Goal: Information Seeking & Learning: Learn about a topic

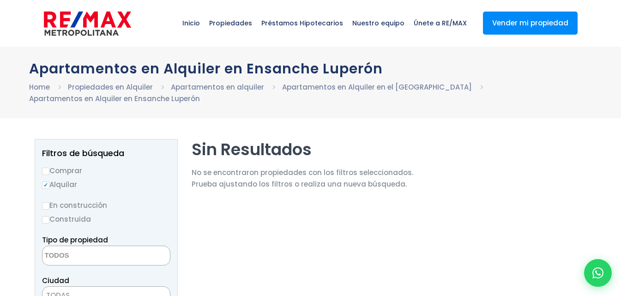
select select
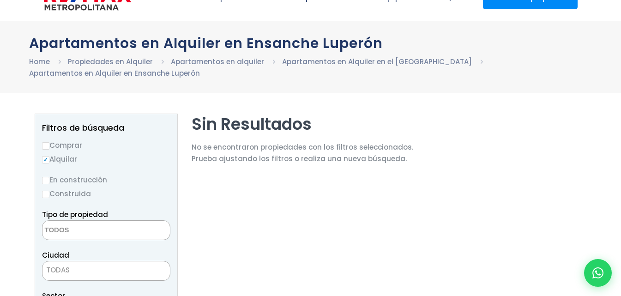
scroll to position [39, 0]
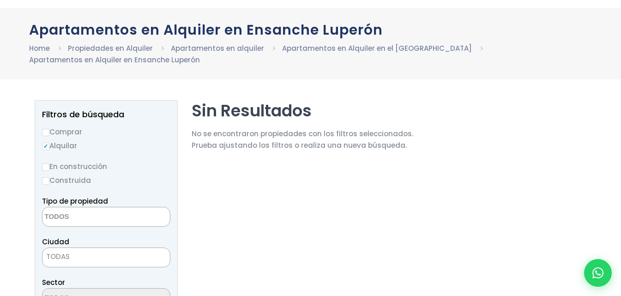
click at [82, 130] on label "Comprar" at bounding box center [106, 132] width 128 height 12
click at [49, 130] on input "Comprar" at bounding box center [45, 132] width 7 height 7
radio input "true"
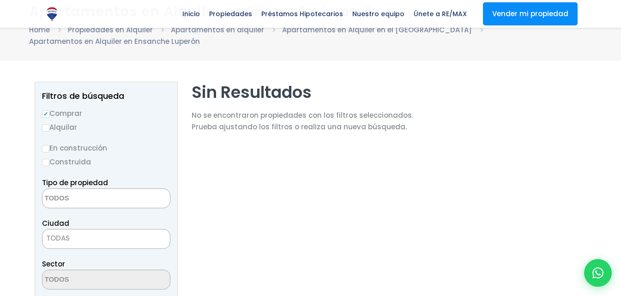
scroll to position [0, 0]
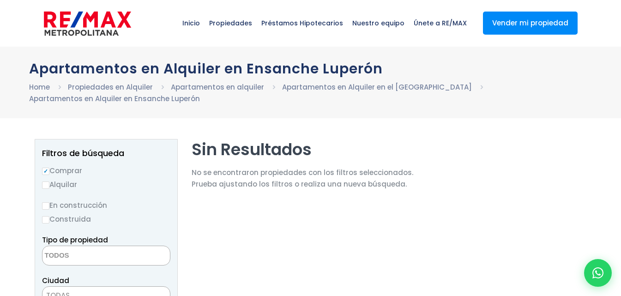
click at [66, 189] on label "Alquilar" at bounding box center [106, 185] width 128 height 12
click at [49, 189] on input "Alquilar" at bounding box center [45, 184] width 7 height 7
radio input "true"
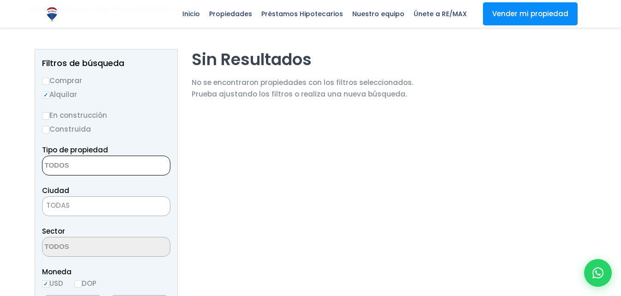
click at [102, 167] on textarea "Search" at bounding box center [87, 166] width 90 height 20
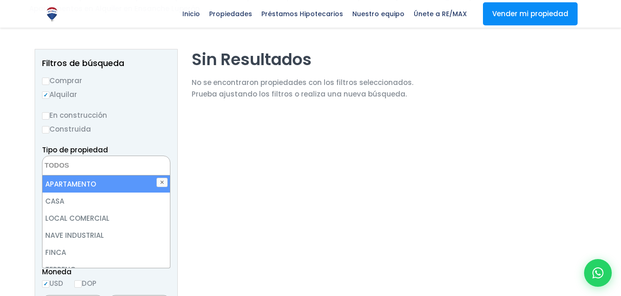
click at [94, 190] on li "APARTAMENTO" at bounding box center [105, 183] width 127 height 17
select select "apartment"
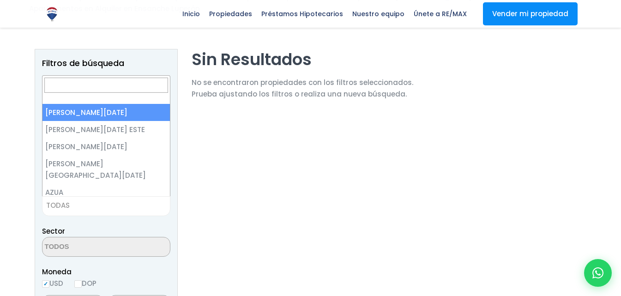
click at [131, 200] on span "TODAS" at bounding box center [105, 205] width 127 height 13
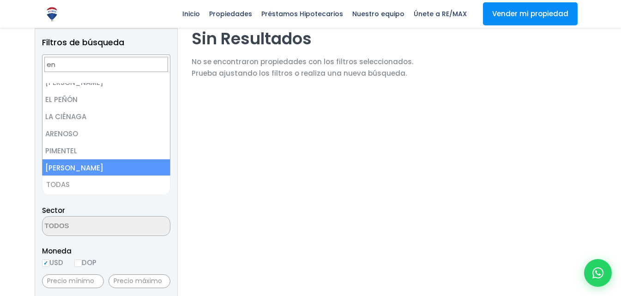
scroll to position [0, 0]
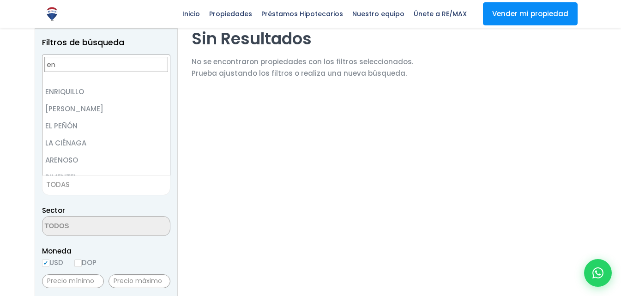
type input "e"
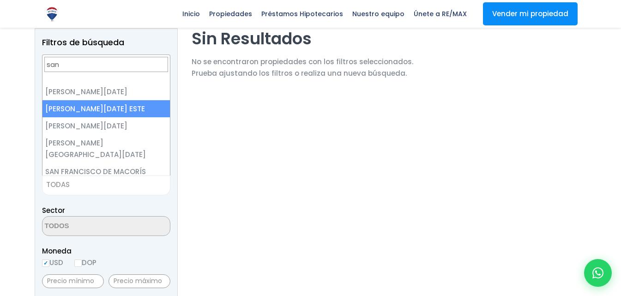
type input "san"
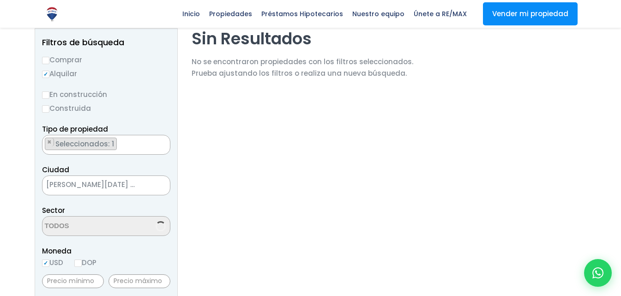
select select "148"
click at [105, 232] on textarea "Search" at bounding box center [87, 226] width 90 height 20
click at [82, 266] on input "DOP" at bounding box center [77, 262] width 7 height 7
radio input "true"
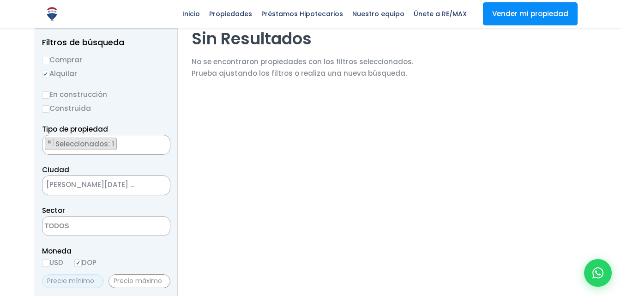
click at [91, 275] on input "text" at bounding box center [73, 281] width 62 height 14
type input "15,000"
click at [124, 284] on input "text" at bounding box center [139, 281] width 62 height 14
type input "16,000"
click at [131, 229] on span at bounding box center [106, 226] width 128 height 20
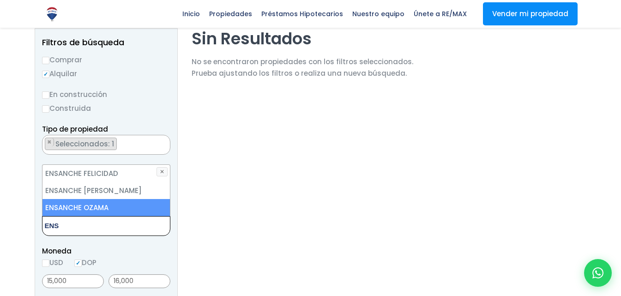
type textarea "ENS"
click at [51, 208] on li "ENSANCHE OZAMA" at bounding box center [105, 207] width 127 height 17
select select "13129"
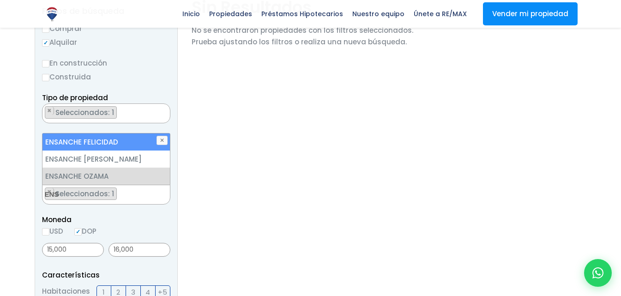
scroll to position [136, 0]
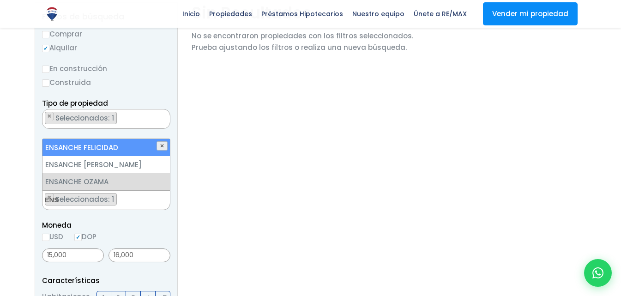
click at [163, 146] on button "✕" at bounding box center [161, 145] width 11 height 9
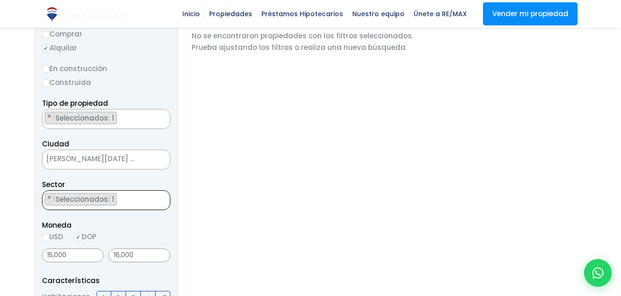
click at [131, 203] on ul "× Seleccionados: 1" at bounding box center [100, 201] width 116 height 20
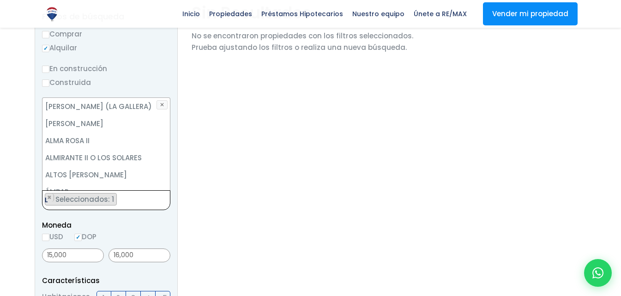
scroll to position [0, 0]
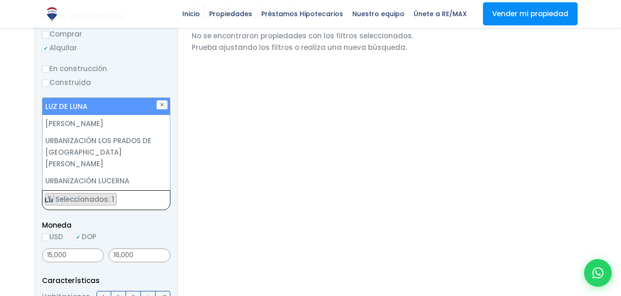
type textarea "L"
select select
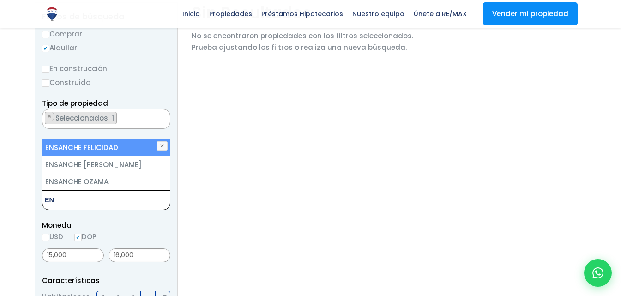
type textarea "E"
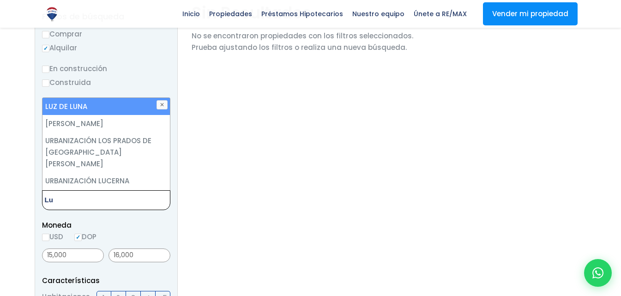
type textarea "L"
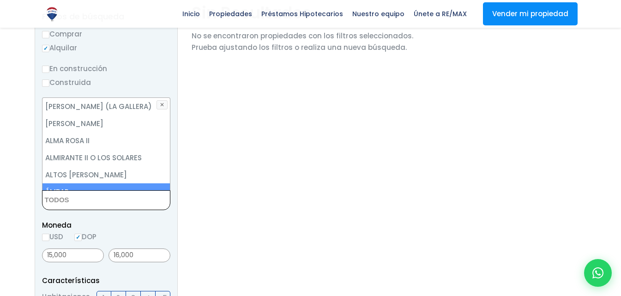
paste textarea "Ensanche Luperón"
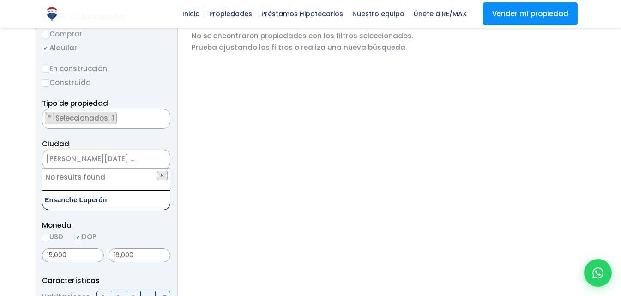
type textarea "Ensanche Luperón"
click at [164, 177] on button "✕" at bounding box center [161, 175] width 11 height 9
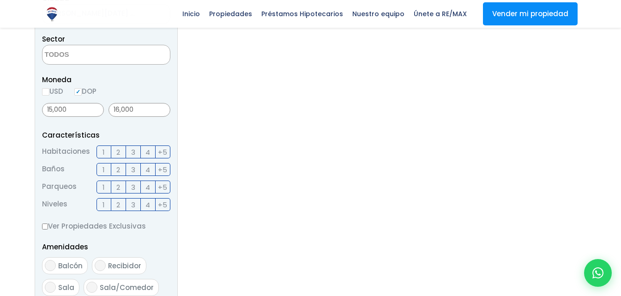
scroll to position [282, 0]
click at [109, 153] on label "1" at bounding box center [103, 151] width 15 height 13
click at [0, 0] on input "1" at bounding box center [0, 0] width 0 height 0
click at [122, 147] on label "2" at bounding box center [118, 151] width 15 height 13
click at [0, 0] on input "2" at bounding box center [0, 0] width 0 height 0
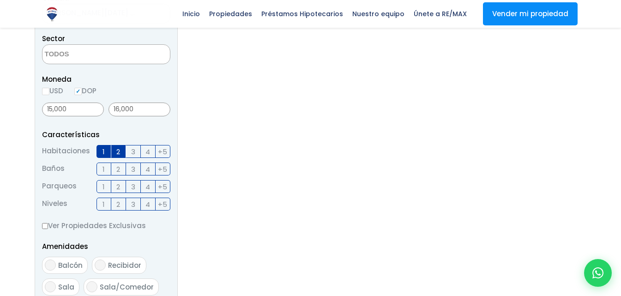
click at [104, 174] on span "1" at bounding box center [103, 169] width 2 height 12
click at [0, 0] on input "1" at bounding box center [0, 0] width 0 height 0
click at [112, 169] on label "2" at bounding box center [118, 168] width 15 height 13
click at [0, 0] on input "2" at bounding box center [0, 0] width 0 height 0
click at [110, 189] on label "1" at bounding box center [103, 186] width 15 height 13
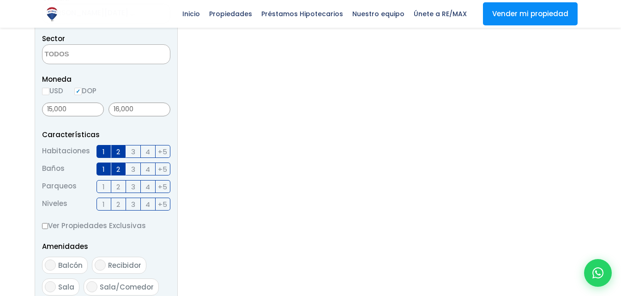
click at [0, 0] on input "1" at bounding box center [0, 0] width 0 height 0
click at [110, 208] on label "1" at bounding box center [103, 203] width 15 height 13
click at [0, 0] on input "1" at bounding box center [0, 0] width 0 height 0
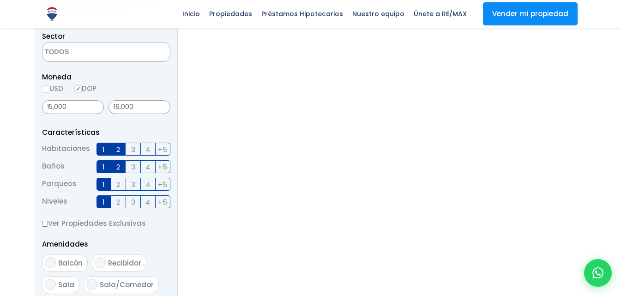
click at [123, 224] on label "Ver Propiedades Exclusivas" at bounding box center [106, 223] width 128 height 12
click at [48, 224] on input "Ver Propiedades Exclusivas" at bounding box center [45, 224] width 6 height 6
checkbox input "true"
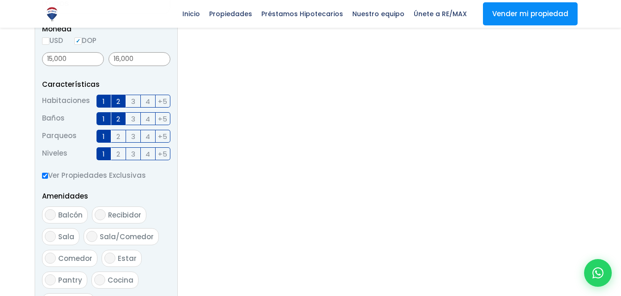
scroll to position [344, 0]
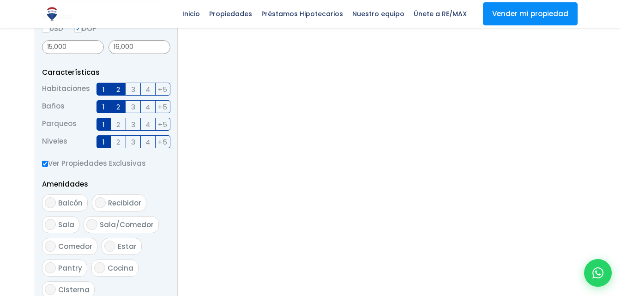
click at [74, 208] on label "Balcón" at bounding box center [65, 202] width 46 height 17
click at [56, 208] on input "Balcón" at bounding box center [50, 202] width 11 height 11
checkbox input "true"
click at [113, 198] on span "Recibidor" at bounding box center [124, 203] width 33 height 10
click at [106, 198] on input "Recibidor" at bounding box center [100, 202] width 11 height 11
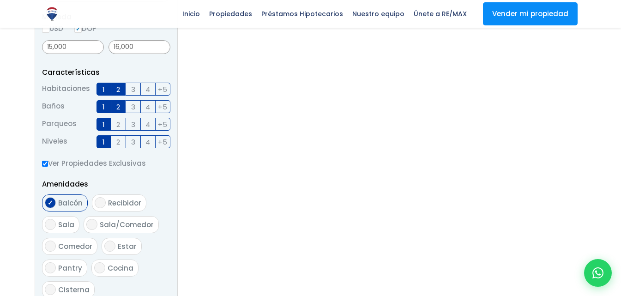
checkbox input "true"
click at [111, 222] on span "Sala/Comedor" at bounding box center [127, 225] width 54 height 10
click at [97, 222] on input "Sala/Comedor" at bounding box center [91, 224] width 11 height 11
checkbox input "true"
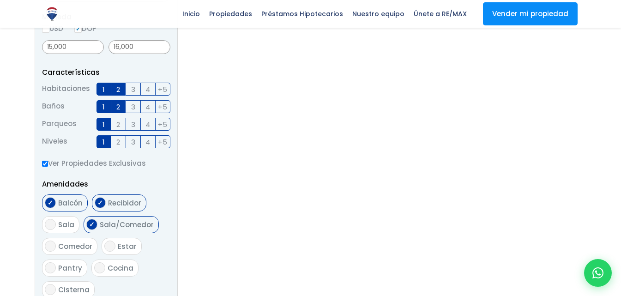
click at [68, 221] on span "Sala" at bounding box center [66, 225] width 16 height 10
click at [56, 221] on input "Sala" at bounding box center [50, 224] width 11 height 11
checkbox input "true"
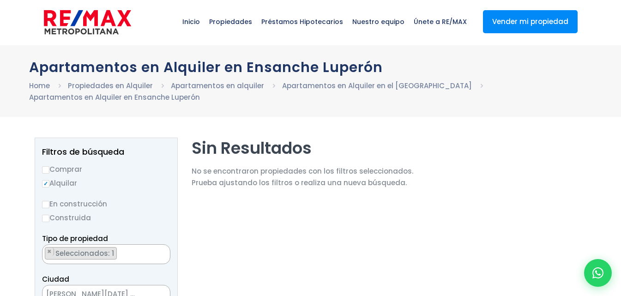
scroll to position [0, 0]
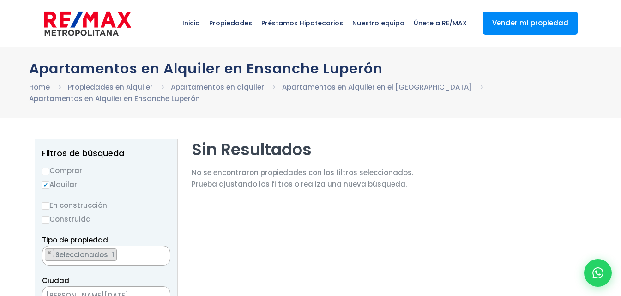
click at [224, 171] on p "No se encontraron propiedades con los filtros seleccionados. Prueba ajustando l…" at bounding box center [301, 178] width 221 height 23
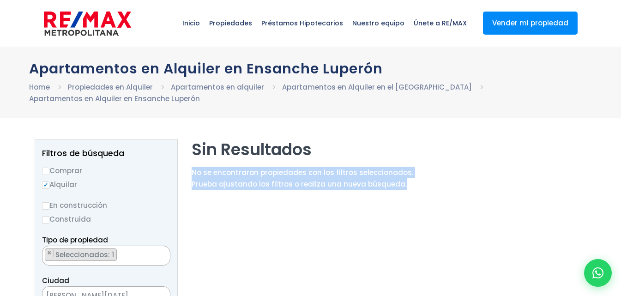
drag, startPoint x: 192, startPoint y: 161, endPoint x: 431, endPoint y: 190, distance: 241.1
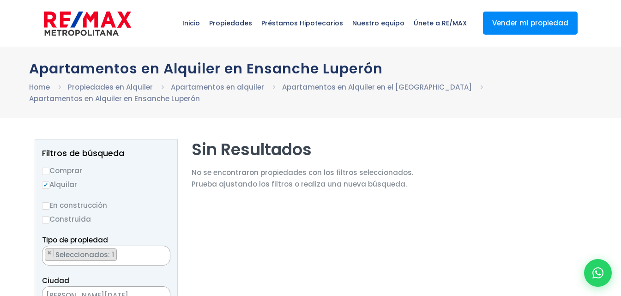
drag, startPoint x: 265, startPoint y: 118, endPoint x: 247, endPoint y: 113, distance: 19.3
click at [28, 114] on div "Apartamentos en Alquiler en Ensanche Luperón Home Propiedades en Alquiler Apart…" at bounding box center [310, 83] width 621 height 72
select select
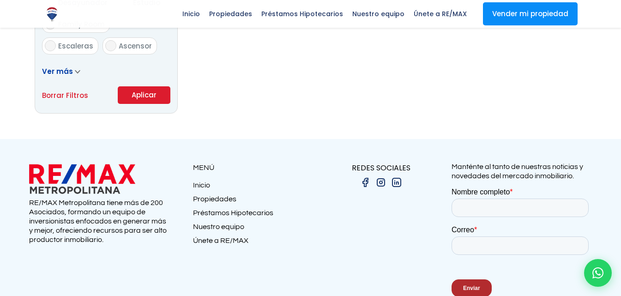
click at [159, 95] on button "Aplicar" at bounding box center [144, 95] width 53 height 18
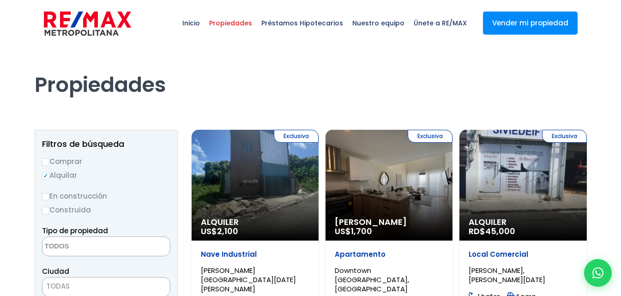
select select
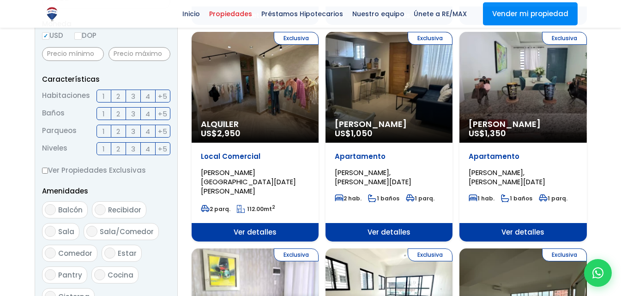
scroll to position [282, 0]
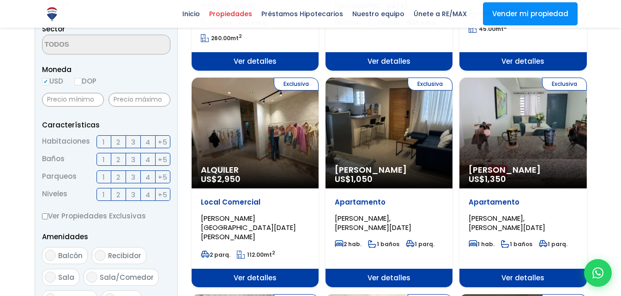
click at [81, 82] on input "DOP" at bounding box center [77, 81] width 7 height 7
radio input "true"
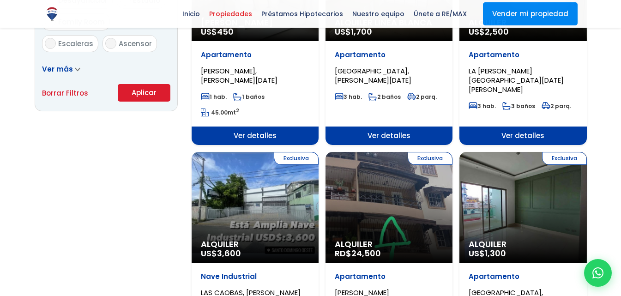
scroll to position [643, 0]
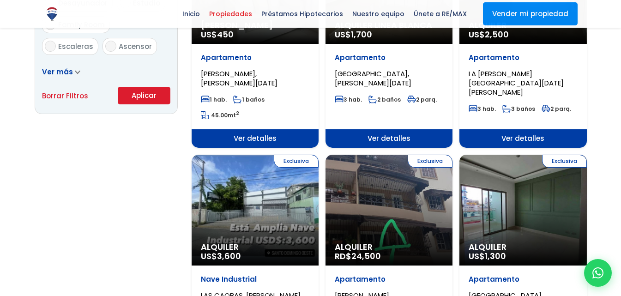
click at [144, 97] on button "Aplicar" at bounding box center [144, 96] width 53 height 18
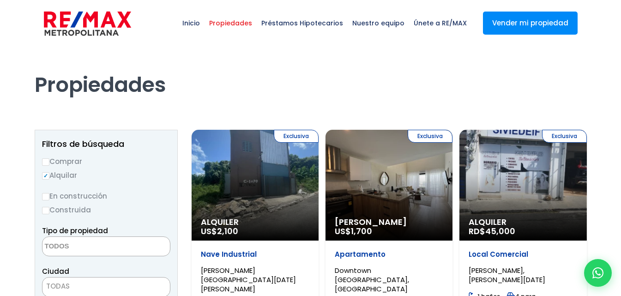
select select
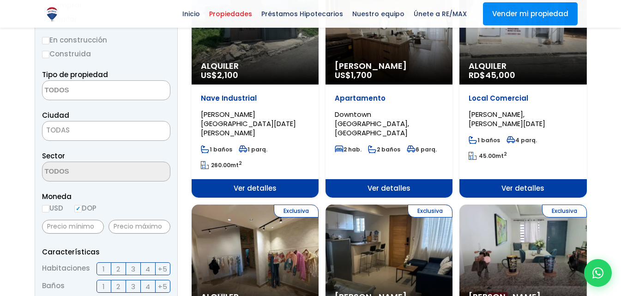
scroll to position [160, 0]
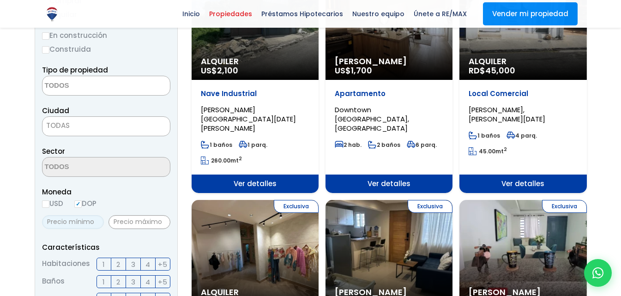
click at [84, 224] on input "text" at bounding box center [73, 222] width 62 height 14
drag, startPoint x: 77, startPoint y: 222, endPoint x: 20, endPoint y: 223, distance: 56.8
type input "15,000"
click at [124, 224] on input "text" at bounding box center [139, 222] width 62 height 14
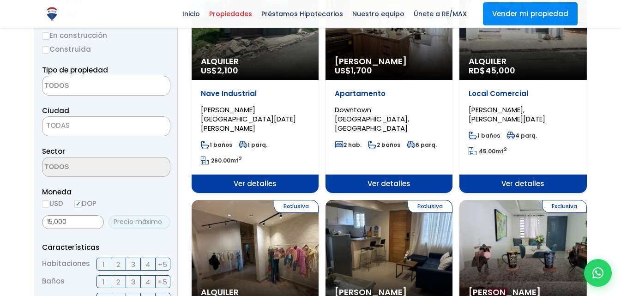
paste input "15,000"
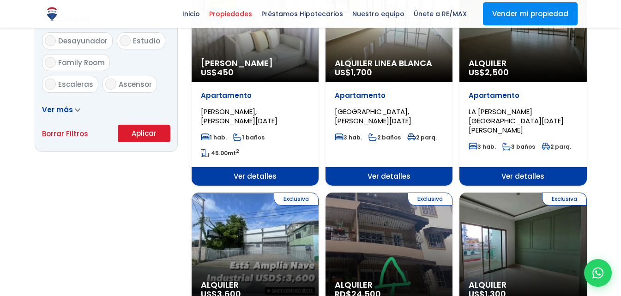
scroll to position [638, 0]
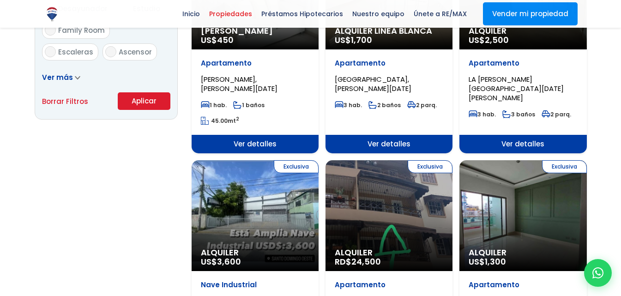
type input "17,000"
click at [151, 100] on button "Aplicar" at bounding box center [144, 101] width 53 height 18
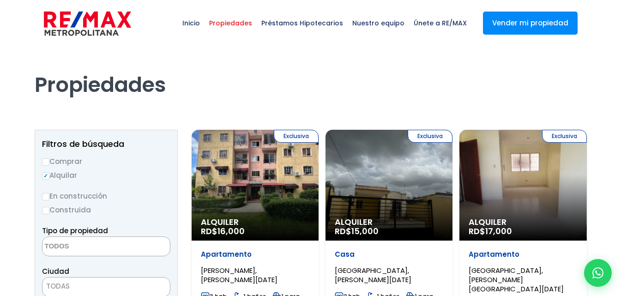
select select
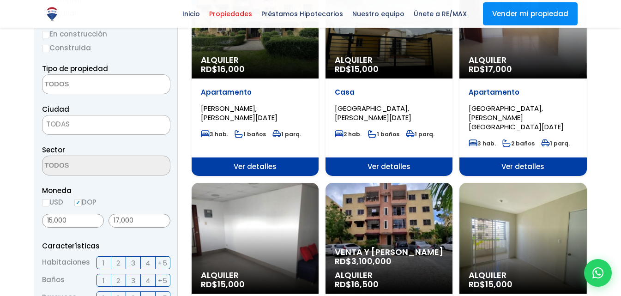
scroll to position [161, 0]
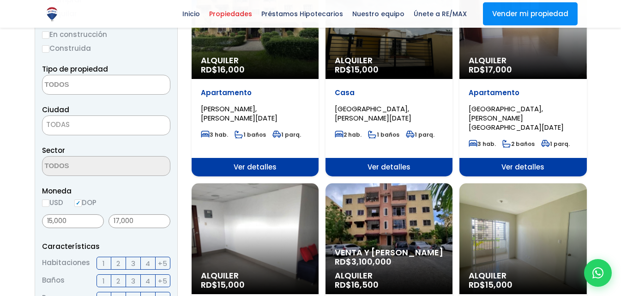
click at [242, 79] on div "Alquiler RD$ 15,000" at bounding box center [254, 23] width 127 height 111
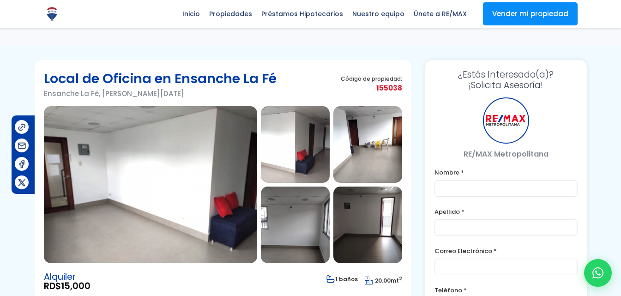
scroll to position [105, 0]
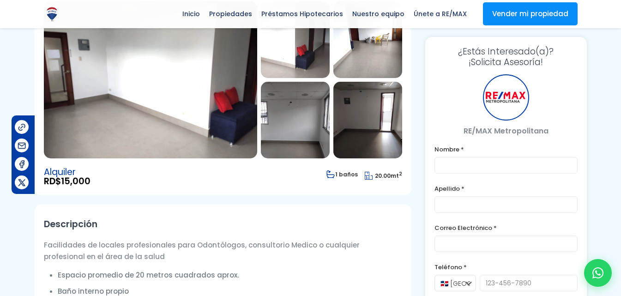
click at [176, 117] on img at bounding box center [150, 79] width 213 height 157
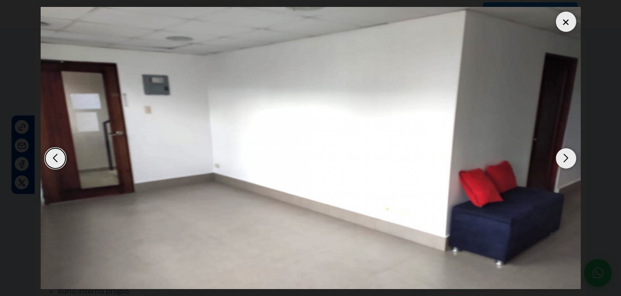
scroll to position [0, 0]
click at [568, 158] on div "Next slide" at bounding box center [565, 158] width 20 height 20
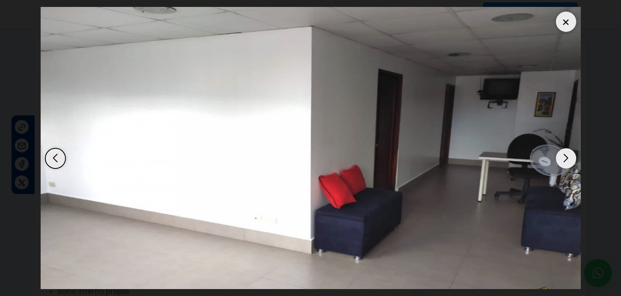
click at [568, 158] on div "Next slide" at bounding box center [565, 158] width 20 height 20
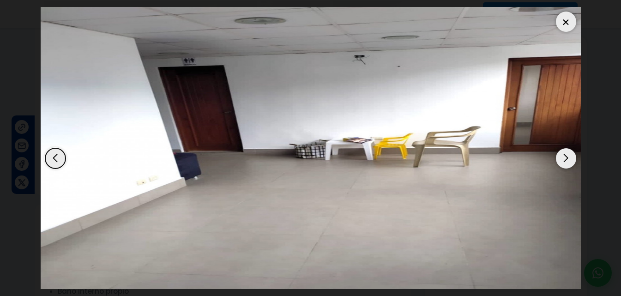
click at [568, 158] on div "Next slide" at bounding box center [565, 158] width 20 height 20
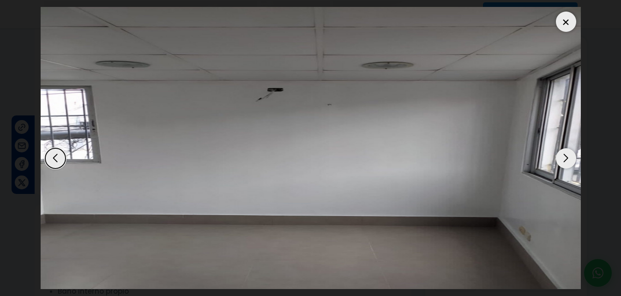
click at [568, 158] on div "Next slide" at bounding box center [565, 158] width 20 height 20
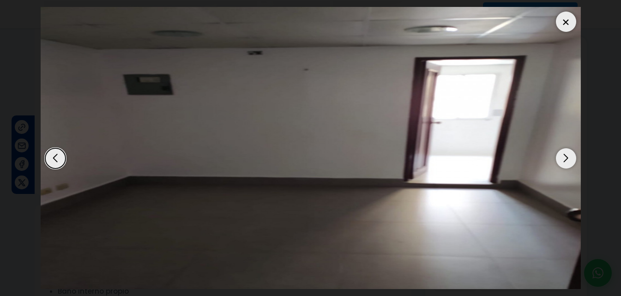
click at [568, 158] on div "Next slide" at bounding box center [565, 158] width 20 height 20
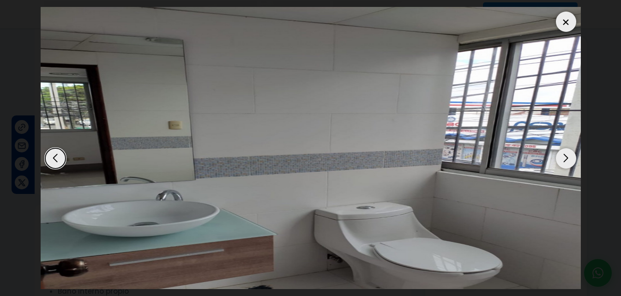
click at [568, 158] on div "Next slide" at bounding box center [565, 158] width 20 height 20
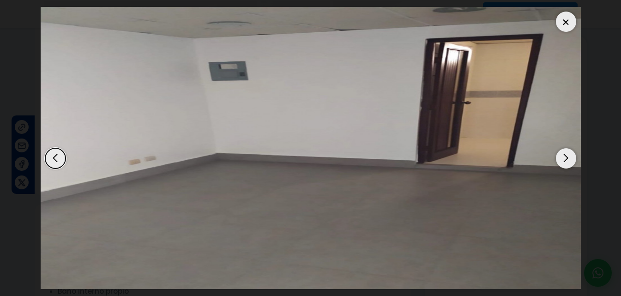
click at [568, 158] on div "Next slide" at bounding box center [565, 158] width 20 height 20
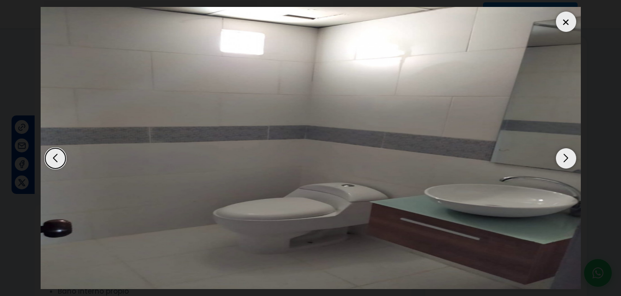
click at [568, 158] on div "Next slide" at bounding box center [565, 158] width 20 height 20
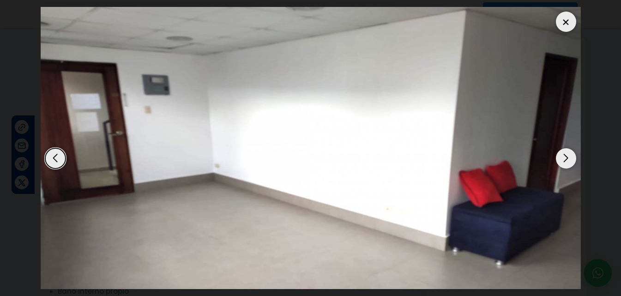
click at [568, 158] on div "Next slide" at bounding box center [565, 158] width 20 height 20
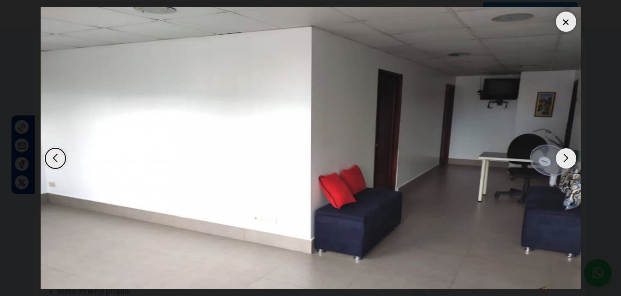
click at [561, 17] on div at bounding box center [565, 22] width 20 height 20
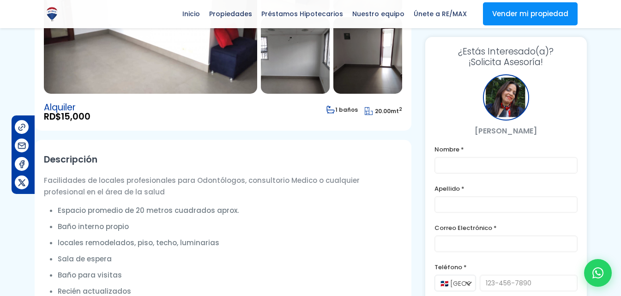
scroll to position [170, 0]
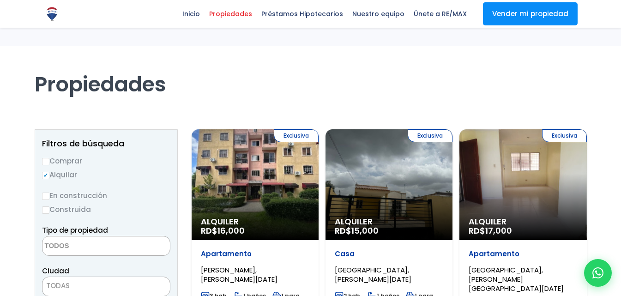
select select
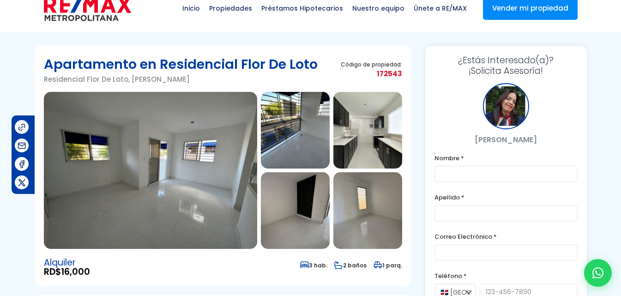
scroll to position [15, 0]
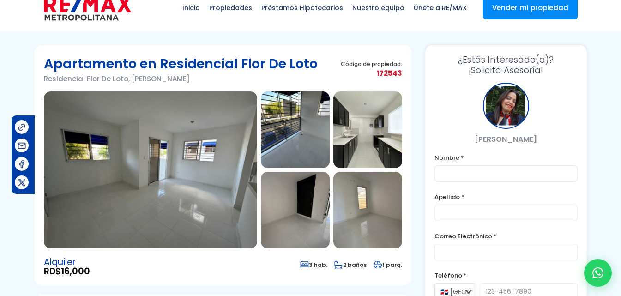
click at [196, 173] on img at bounding box center [150, 169] width 213 height 157
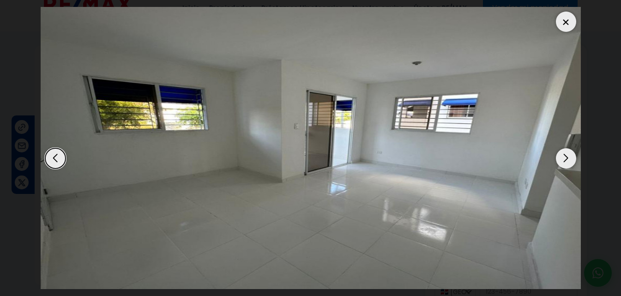
click at [564, 153] on div "Next slide" at bounding box center [565, 158] width 20 height 20
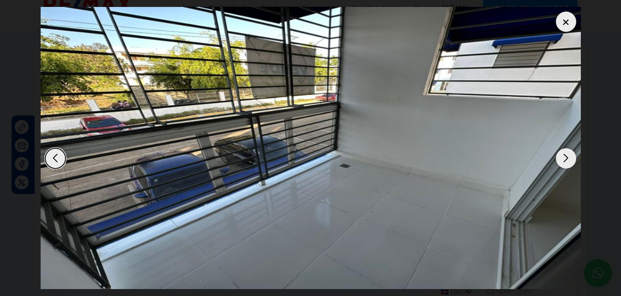
click at [564, 153] on div "Next slide" at bounding box center [565, 158] width 20 height 20
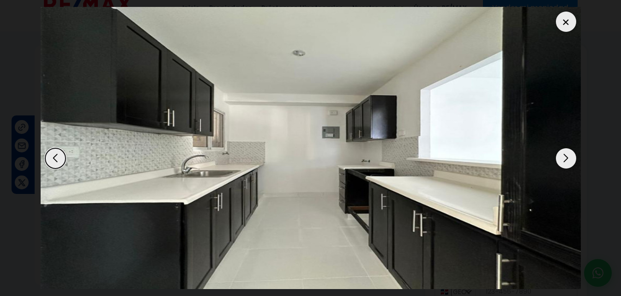
click at [564, 153] on div "Next slide" at bounding box center [565, 158] width 20 height 20
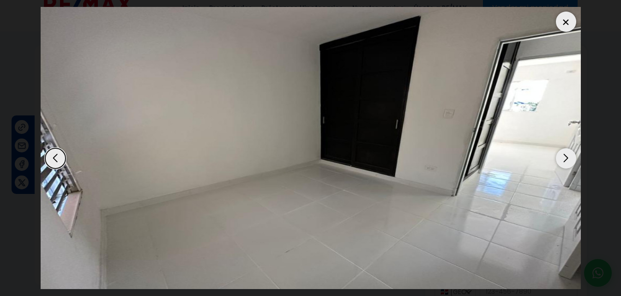
click at [564, 153] on div "Next slide" at bounding box center [565, 158] width 20 height 20
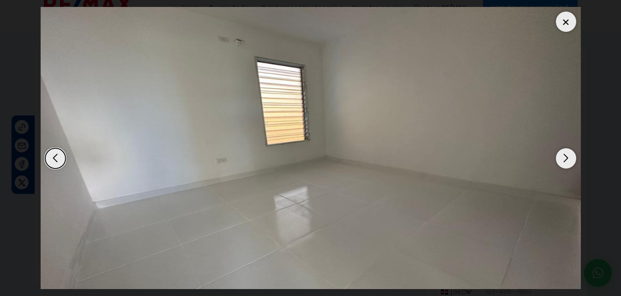
click at [564, 153] on div "Next slide" at bounding box center [565, 158] width 20 height 20
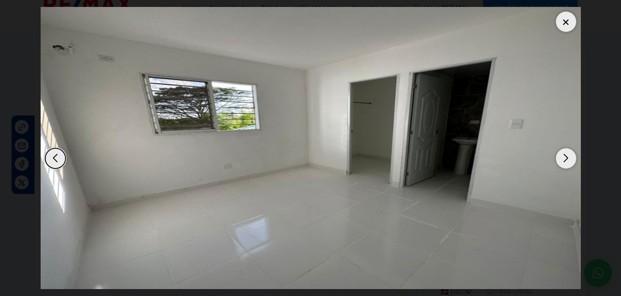
click at [564, 153] on div "Next slide" at bounding box center [565, 158] width 20 height 20
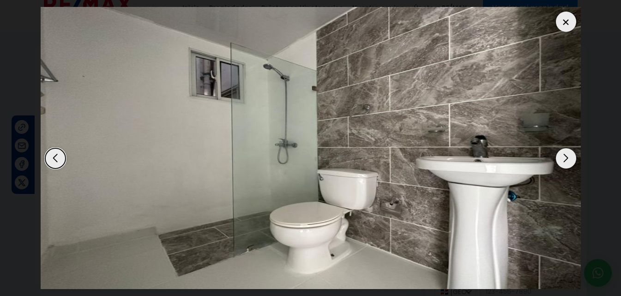
click at [564, 153] on div "Next slide" at bounding box center [565, 158] width 20 height 20
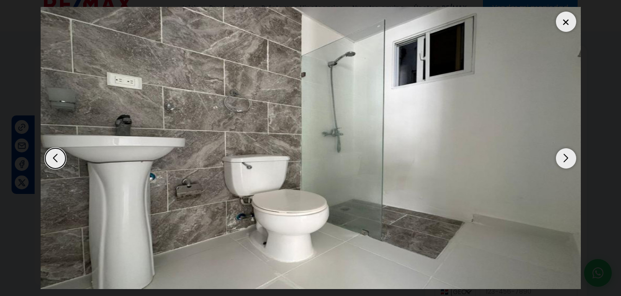
click at [564, 153] on div "Next slide" at bounding box center [565, 158] width 20 height 20
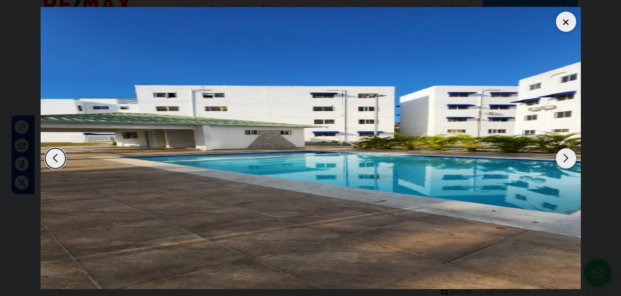
click at [564, 153] on div "Next slide" at bounding box center [565, 158] width 20 height 20
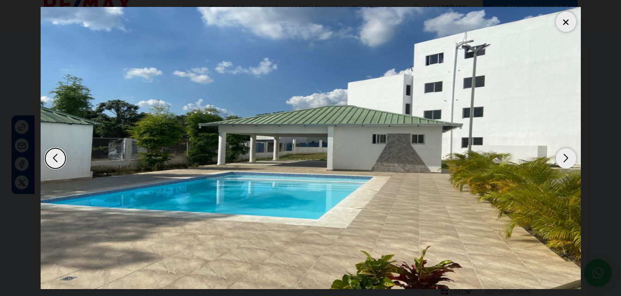
click at [573, 28] on div at bounding box center [565, 22] width 20 height 20
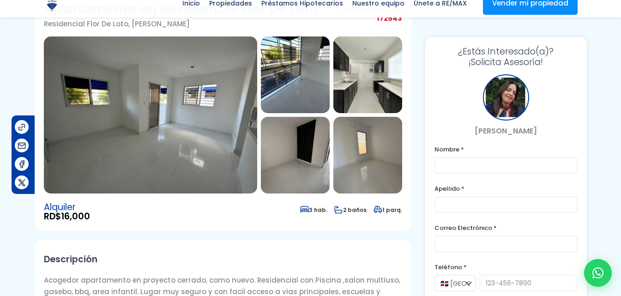
scroll to position [70, 0]
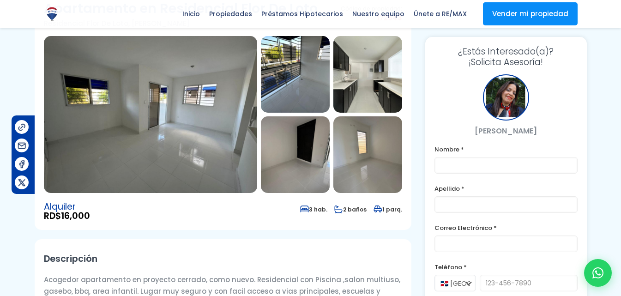
drag, startPoint x: 299, startPoint y: 206, endPoint x: 347, endPoint y: 237, distance: 56.7
click at [347, 237] on article "Apartamento en Residencial Flor De Loto Residencial Flor De Loto, Pedro Brand C…" at bounding box center [223, 251] width 376 height 681
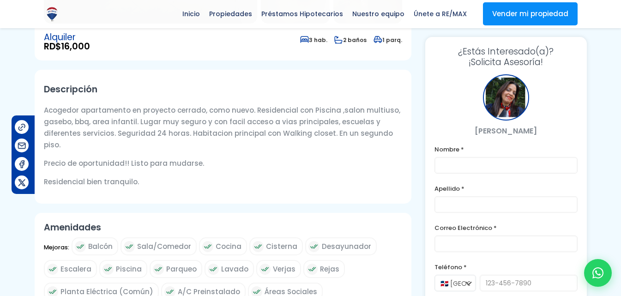
scroll to position [239, 0]
drag, startPoint x: 48, startPoint y: 107, endPoint x: 273, endPoint y: 142, distance: 227.9
click at [273, 142] on div "Acogedor apartamento en proyecto cerrado, como nuevo. Residencial con Piscina ,…" at bounding box center [223, 146] width 358 height 83
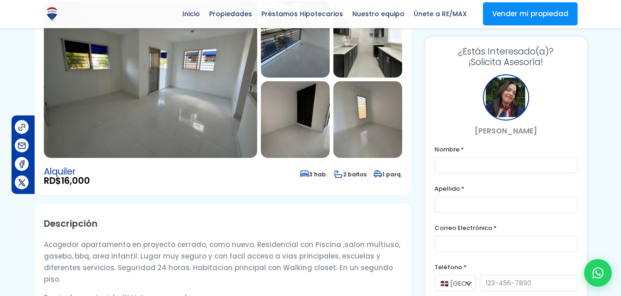
scroll to position [0, 0]
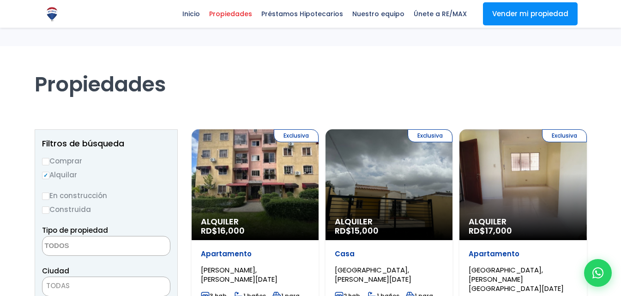
select select
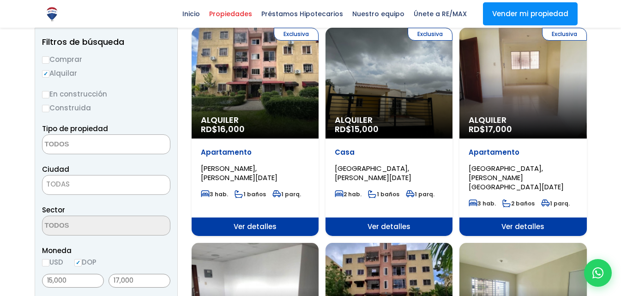
click at [262, 70] on div "Exclusiva Alquiler RD$ 16,000" at bounding box center [254, 83] width 127 height 111
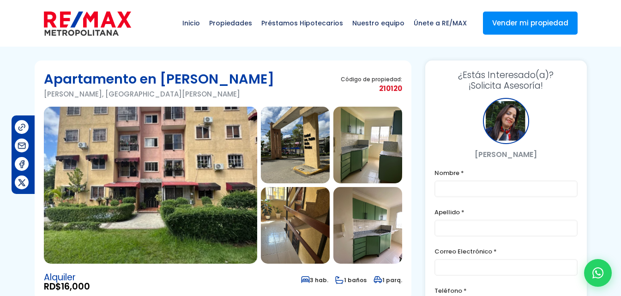
click at [218, 165] on img at bounding box center [150, 185] width 213 height 157
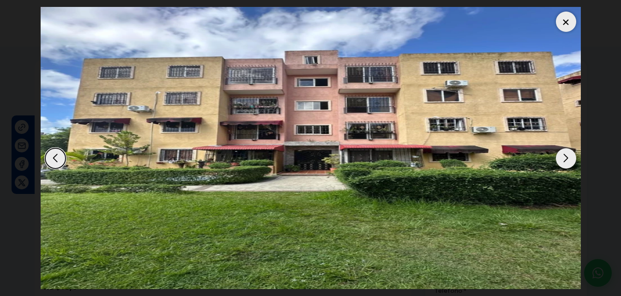
click at [567, 160] on div "Next slide" at bounding box center [565, 158] width 20 height 20
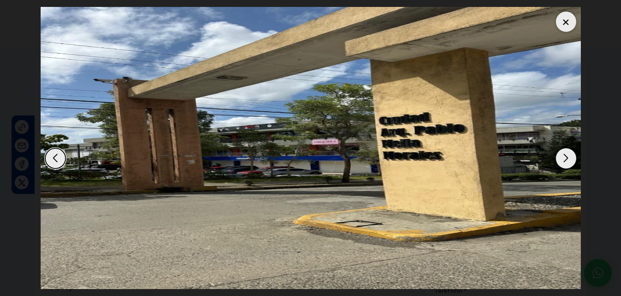
click at [567, 160] on div "Next slide" at bounding box center [565, 158] width 20 height 20
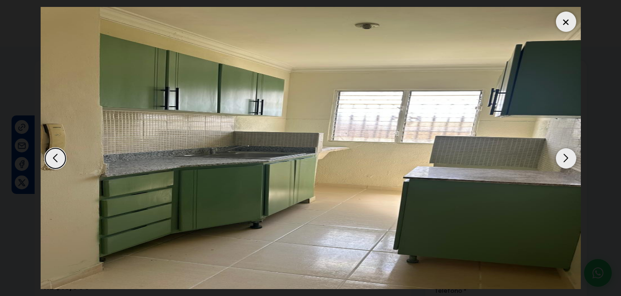
click at [567, 160] on div "Next slide" at bounding box center [565, 158] width 20 height 20
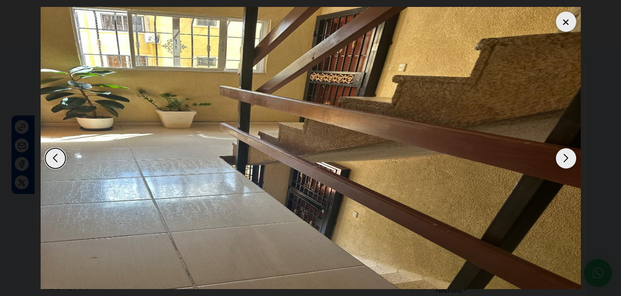
click at [567, 160] on div "Next slide" at bounding box center [565, 158] width 20 height 20
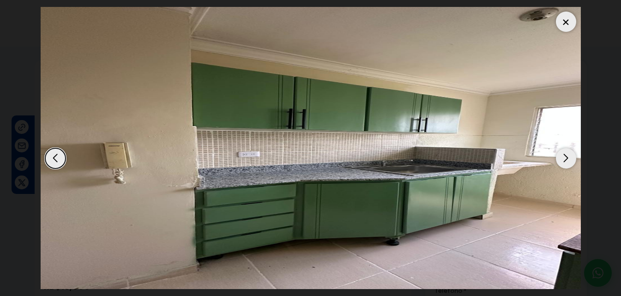
click at [564, 155] on div "Next slide" at bounding box center [565, 158] width 20 height 20
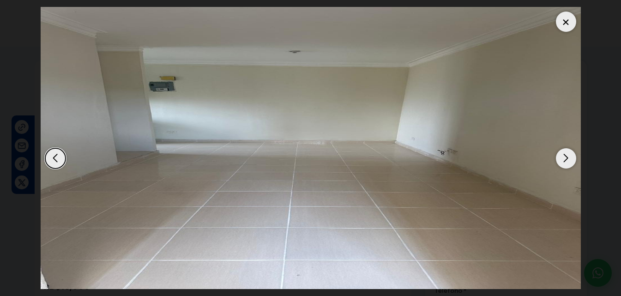
click at [564, 155] on div "Next slide" at bounding box center [565, 158] width 20 height 20
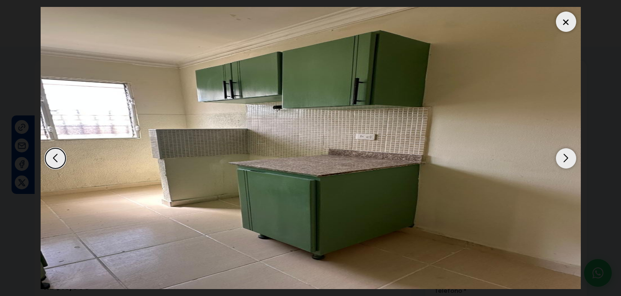
click at [564, 155] on div "Next slide" at bounding box center [565, 158] width 20 height 20
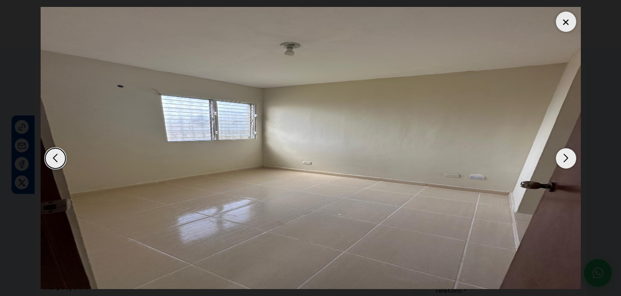
click at [564, 155] on div "Next slide" at bounding box center [565, 158] width 20 height 20
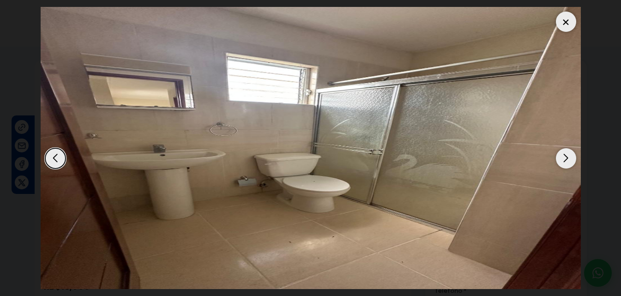
click at [564, 155] on div "Next slide" at bounding box center [565, 158] width 20 height 20
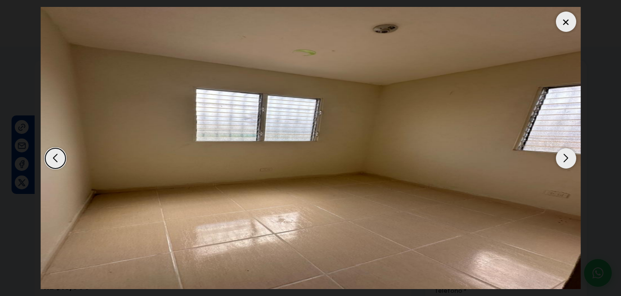
click at [566, 12] on div at bounding box center [565, 22] width 20 height 20
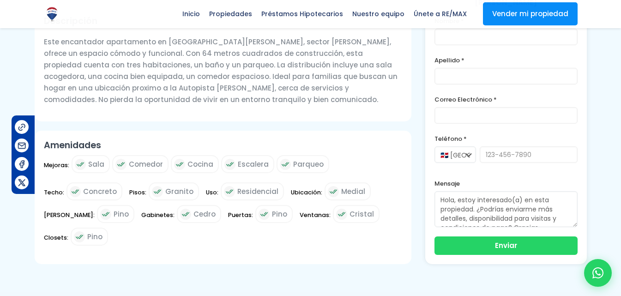
scroll to position [309, 0]
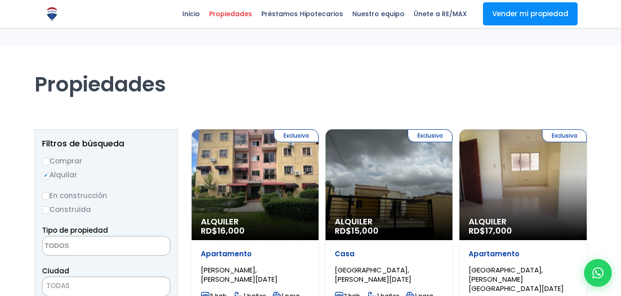
select select
click at [318, 129] on div "Exclusiva Alquiler RD$ 17,000" at bounding box center [254, 184] width 127 height 111
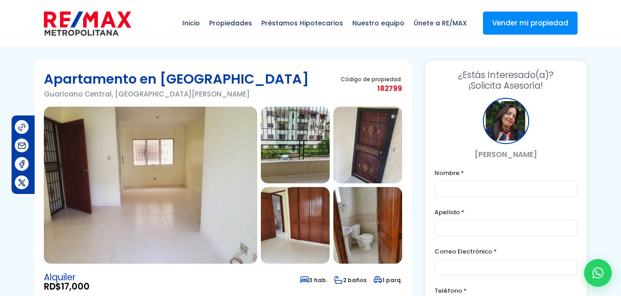
click at [210, 175] on img at bounding box center [150, 185] width 213 height 157
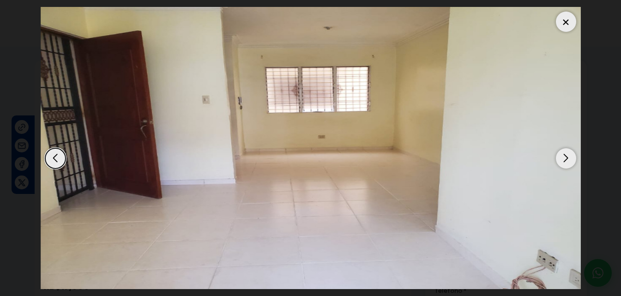
click at [569, 153] on div "Next slide" at bounding box center [565, 158] width 20 height 20
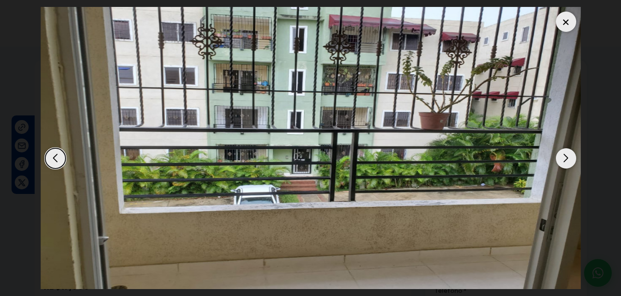
click at [569, 153] on div "Next slide" at bounding box center [565, 158] width 20 height 20
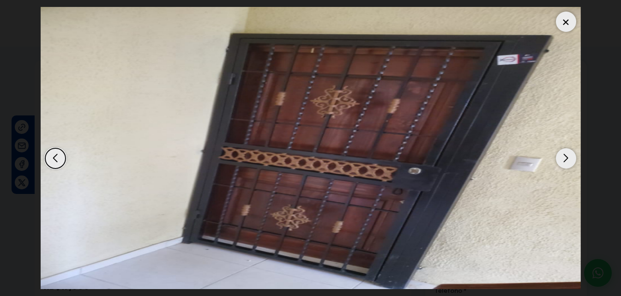
click at [569, 153] on div "Next slide" at bounding box center [565, 158] width 20 height 20
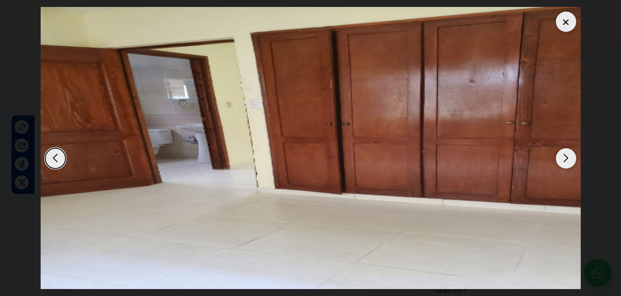
click at [569, 153] on div "Next slide" at bounding box center [565, 158] width 20 height 20
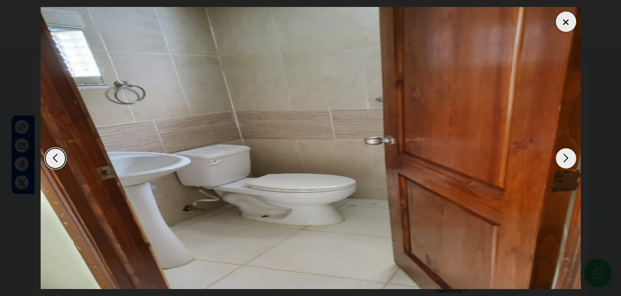
click at [569, 153] on div "Next slide" at bounding box center [565, 158] width 20 height 20
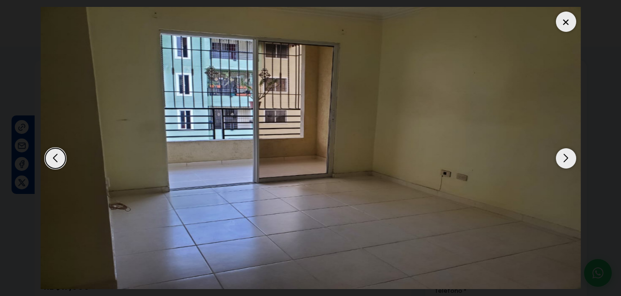
click at [567, 24] on div at bounding box center [565, 22] width 20 height 20
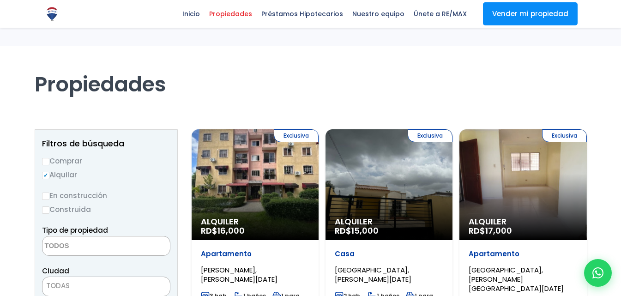
select select
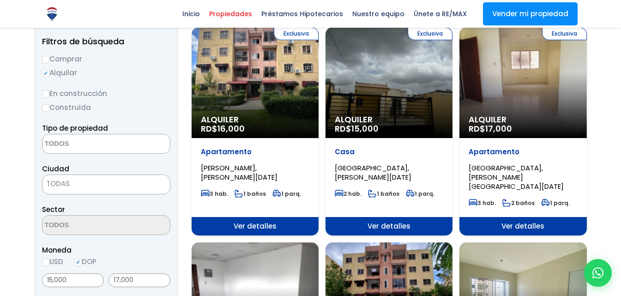
scroll to position [101, 0]
